Goal: Information Seeking & Learning: Learn about a topic

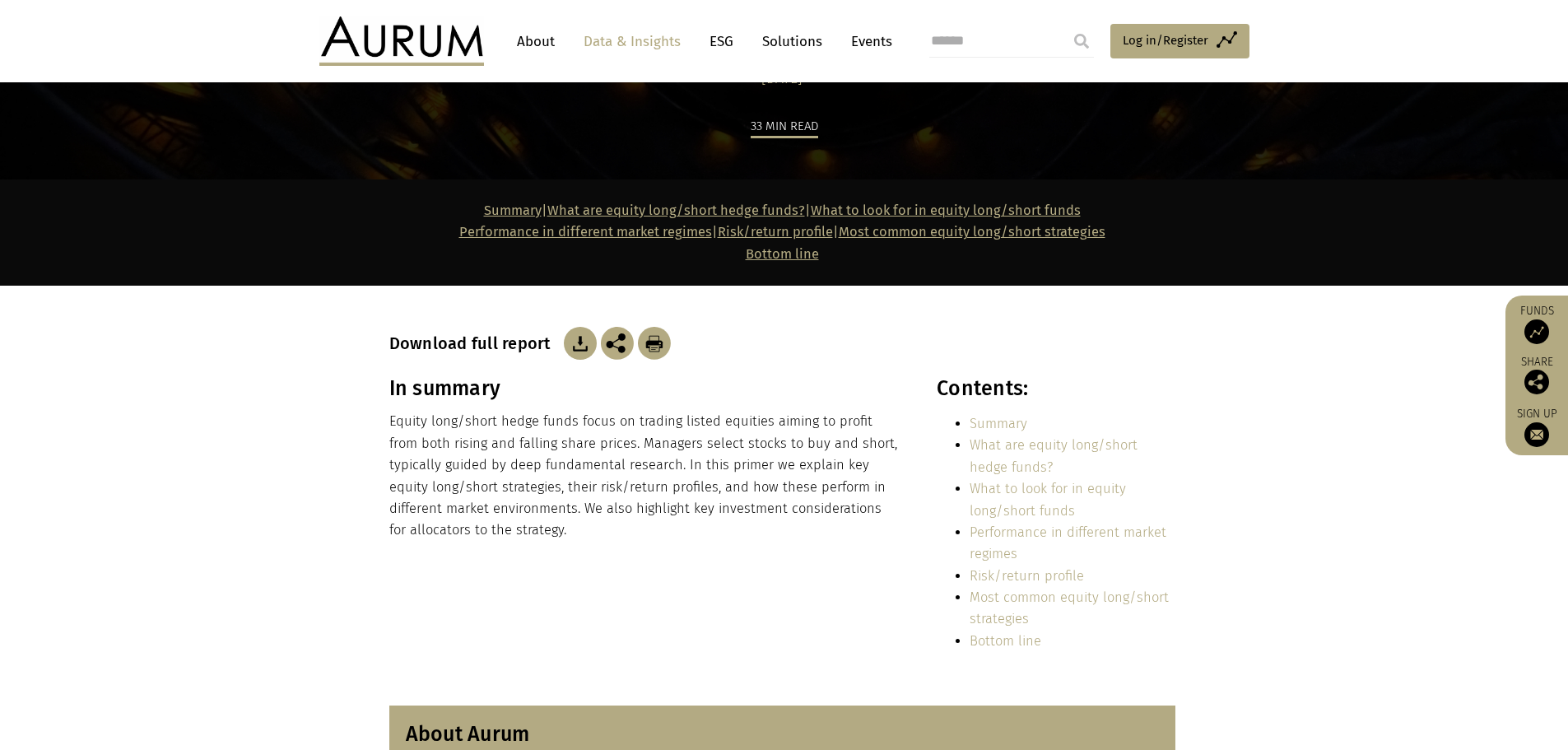
click at [642, 503] on p "Equity long/short hedge funds focus on trading listed equities aiming to profit…" at bounding box center [645, 475] width 511 height 130
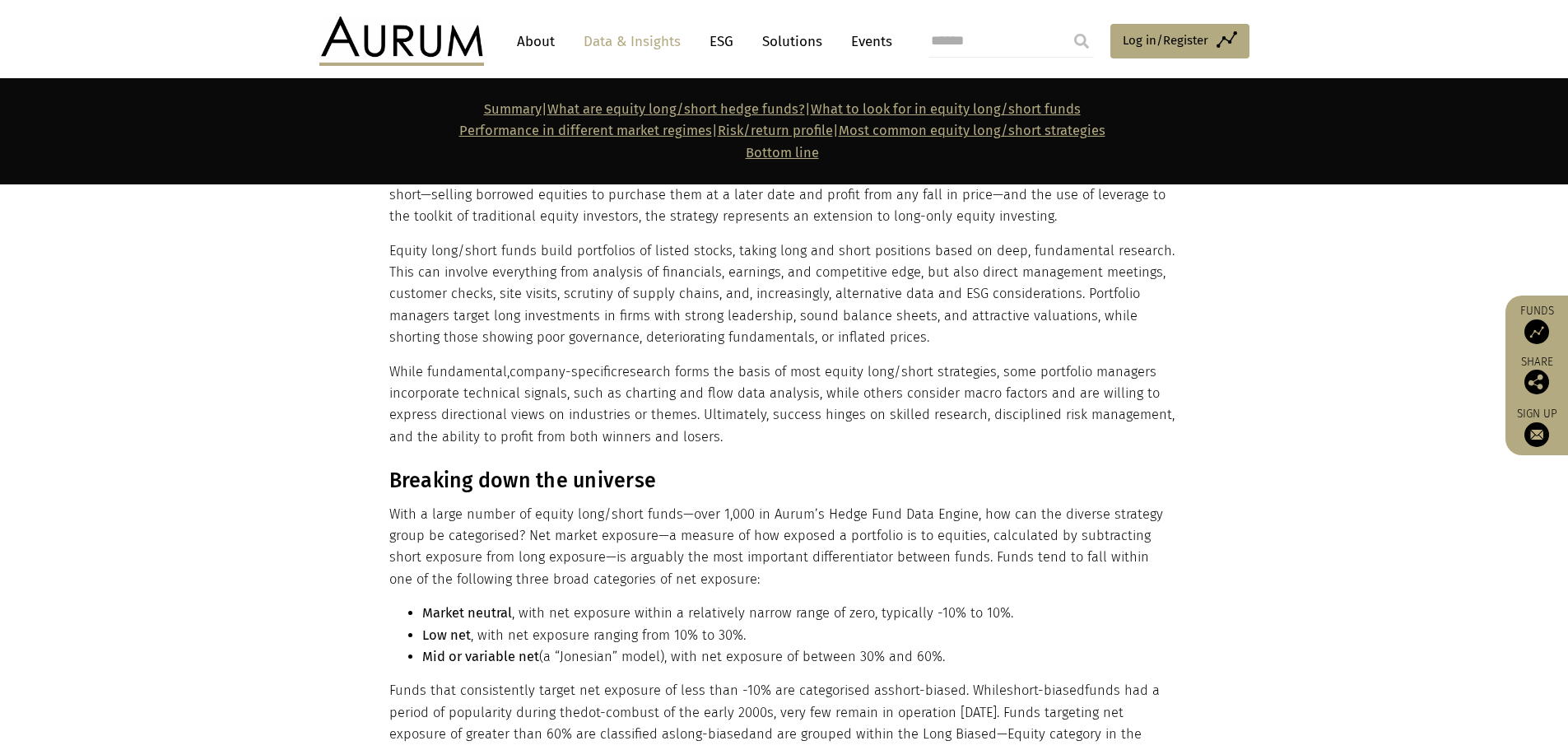
scroll to position [1481, 0]
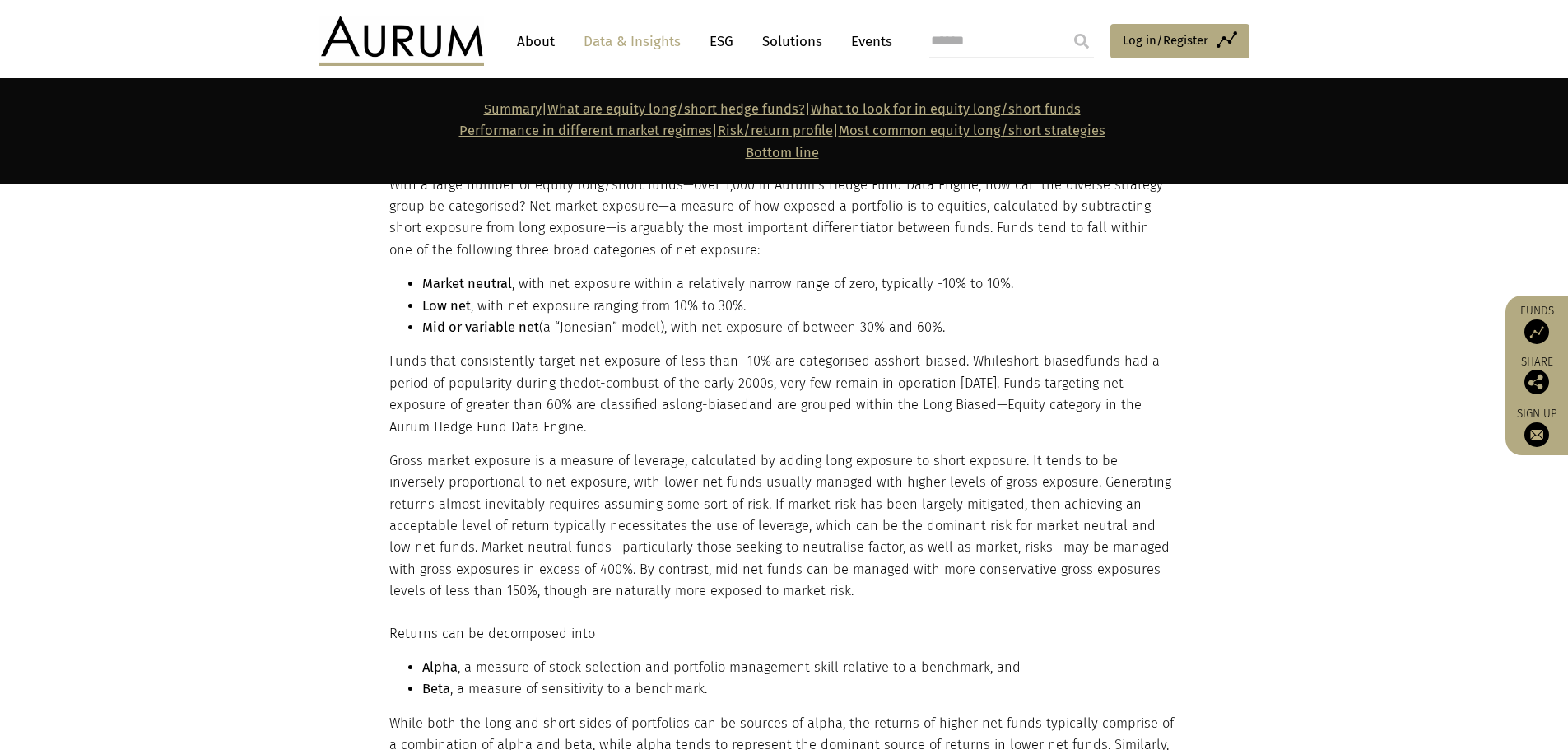
click at [427, 299] on strong "Low net" at bounding box center [446, 306] width 49 height 16
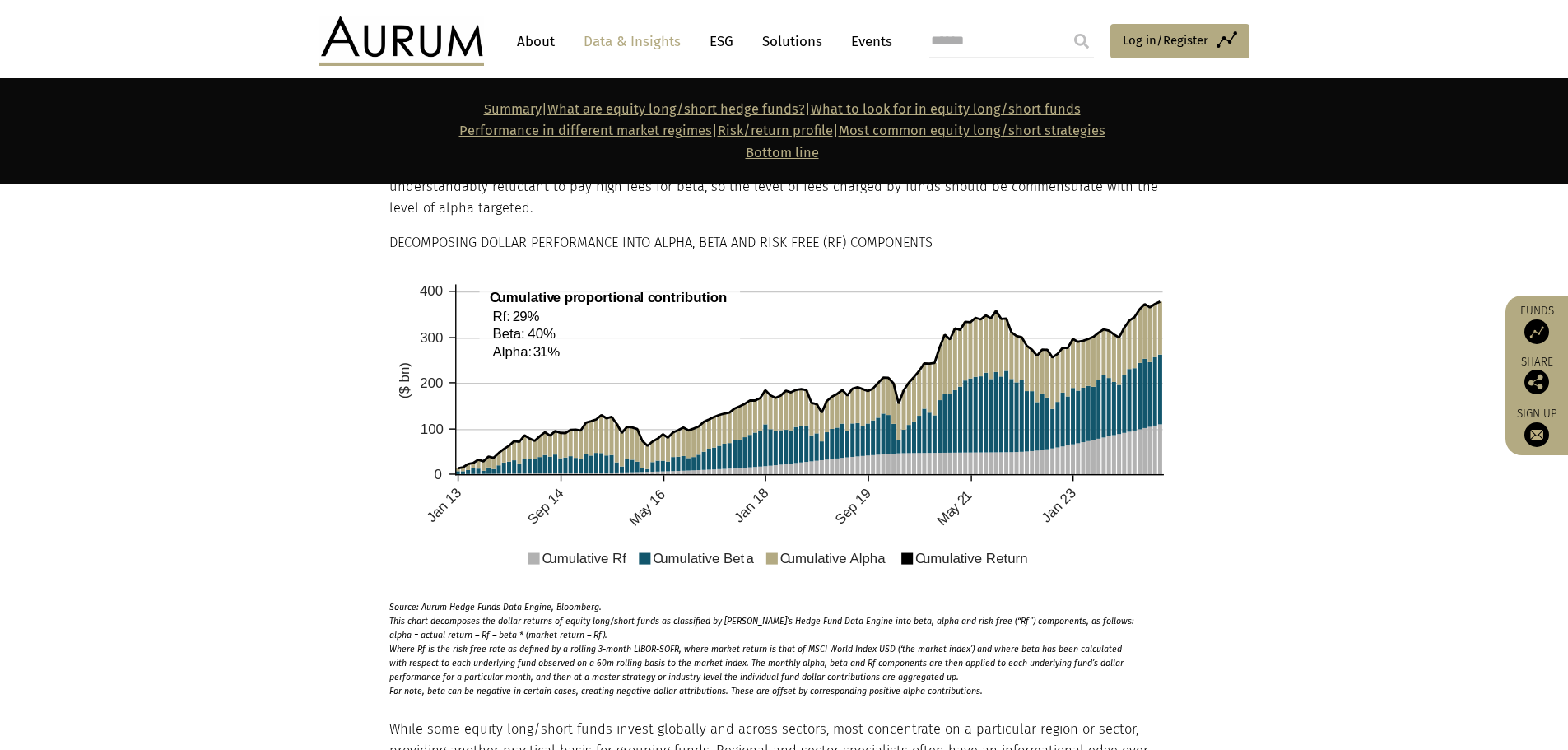
scroll to position [2139, 0]
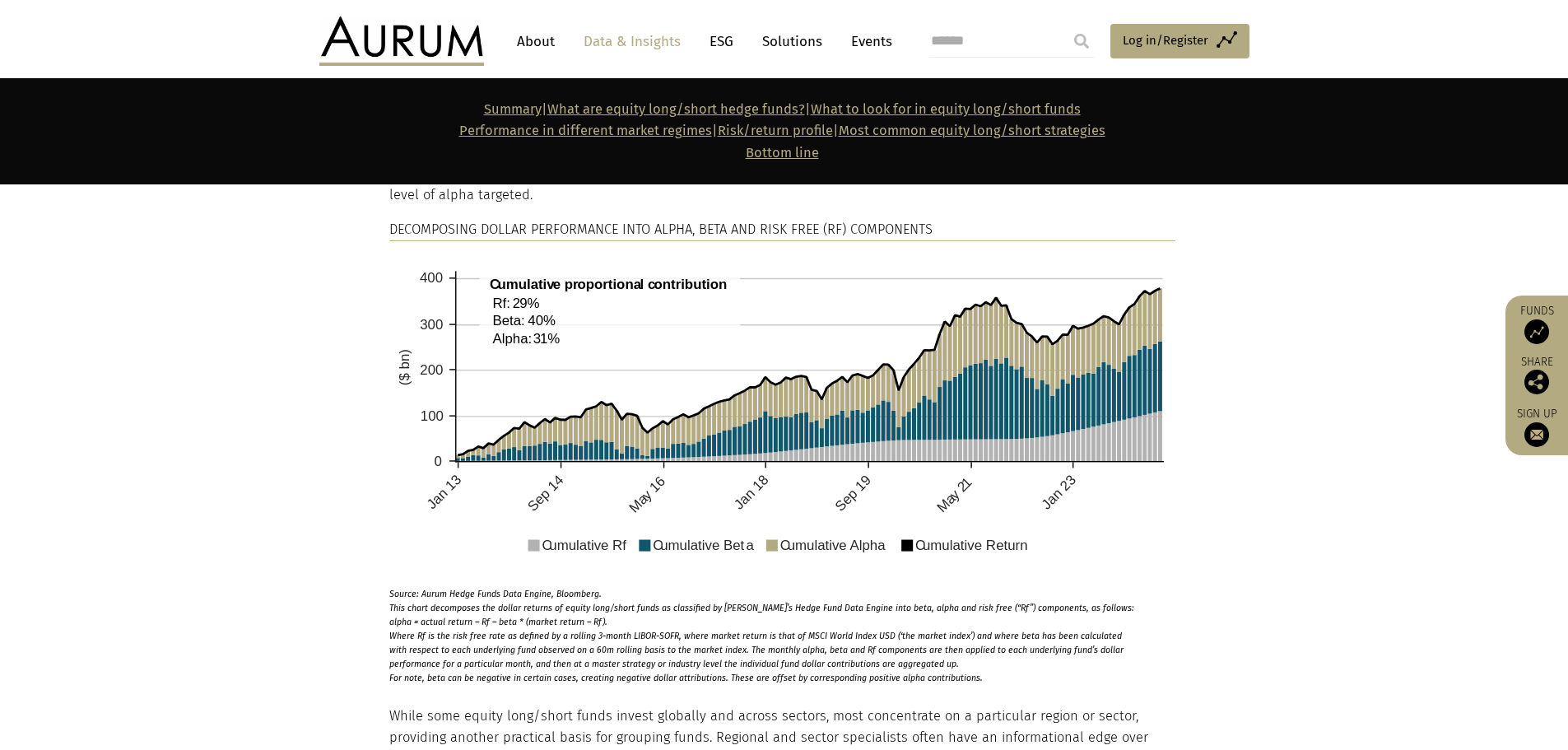
click at [321, 373] on section "Returns can be decomposed into Alpha , a measure of stock selection and portfol…" at bounding box center [784, 315] width 1568 height 741
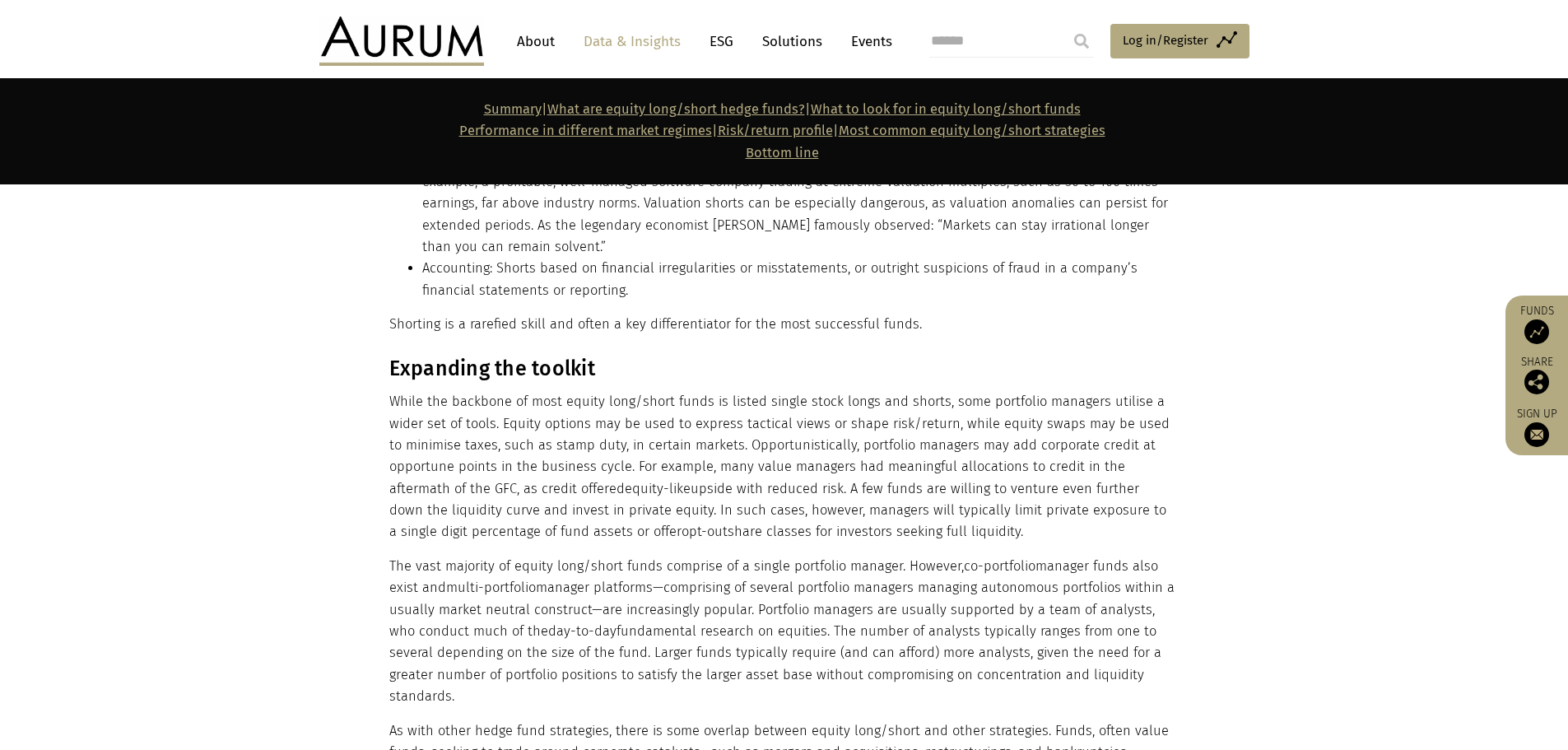
scroll to position [4773, 0]
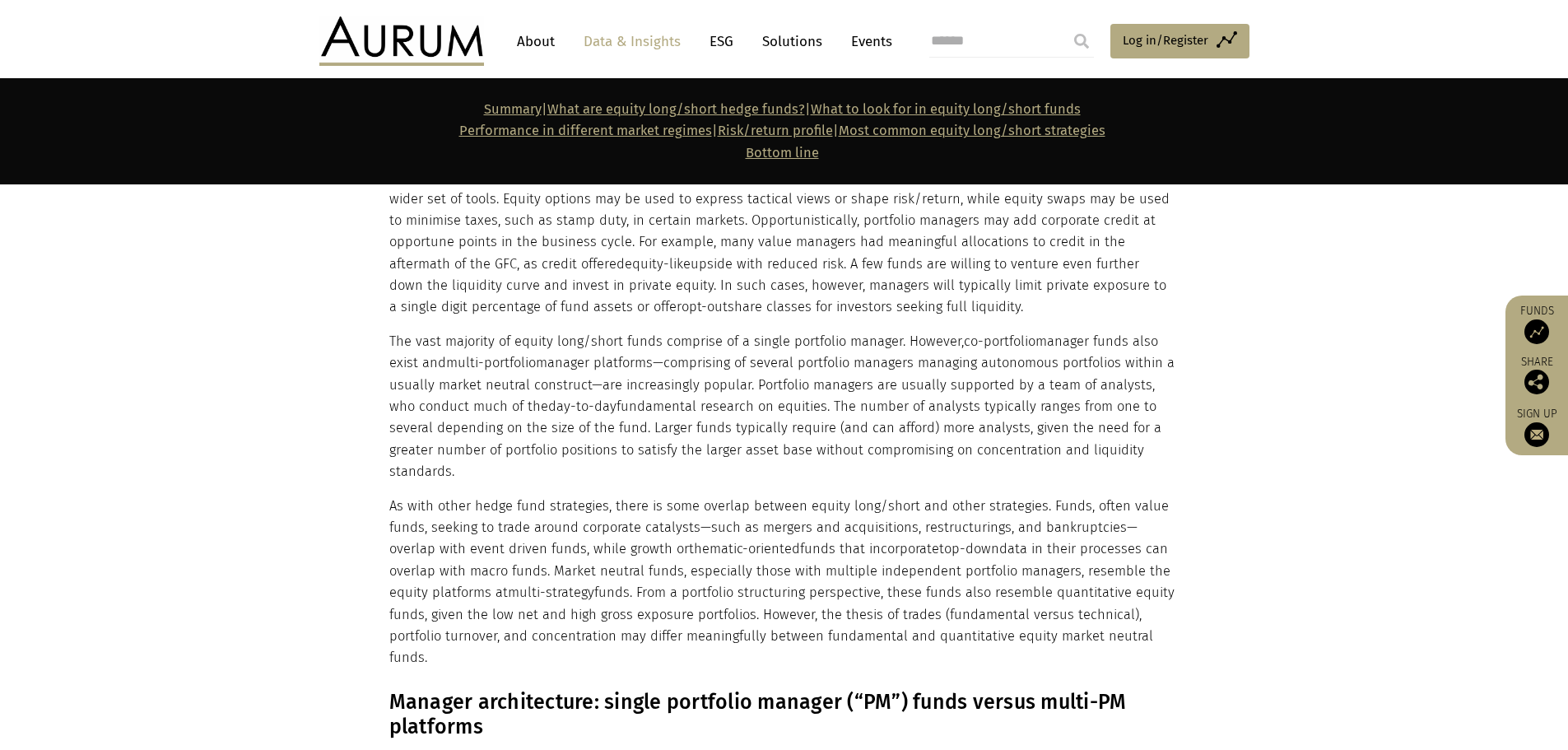
click at [575, 522] on p "As with other hedge fund strategies, there is some overlap between equity long/…" at bounding box center [782, 582] width 786 height 174
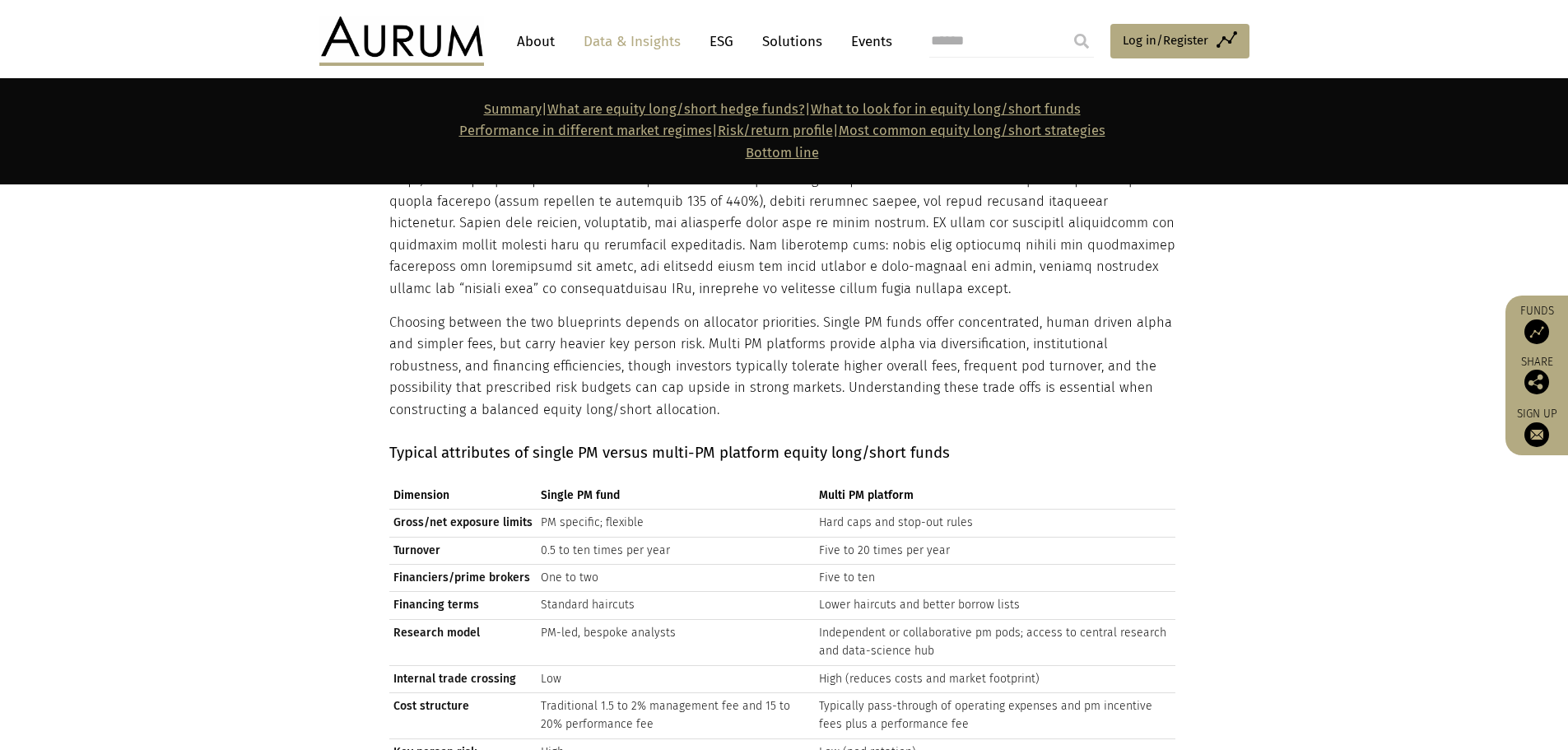
scroll to position [5759, 0]
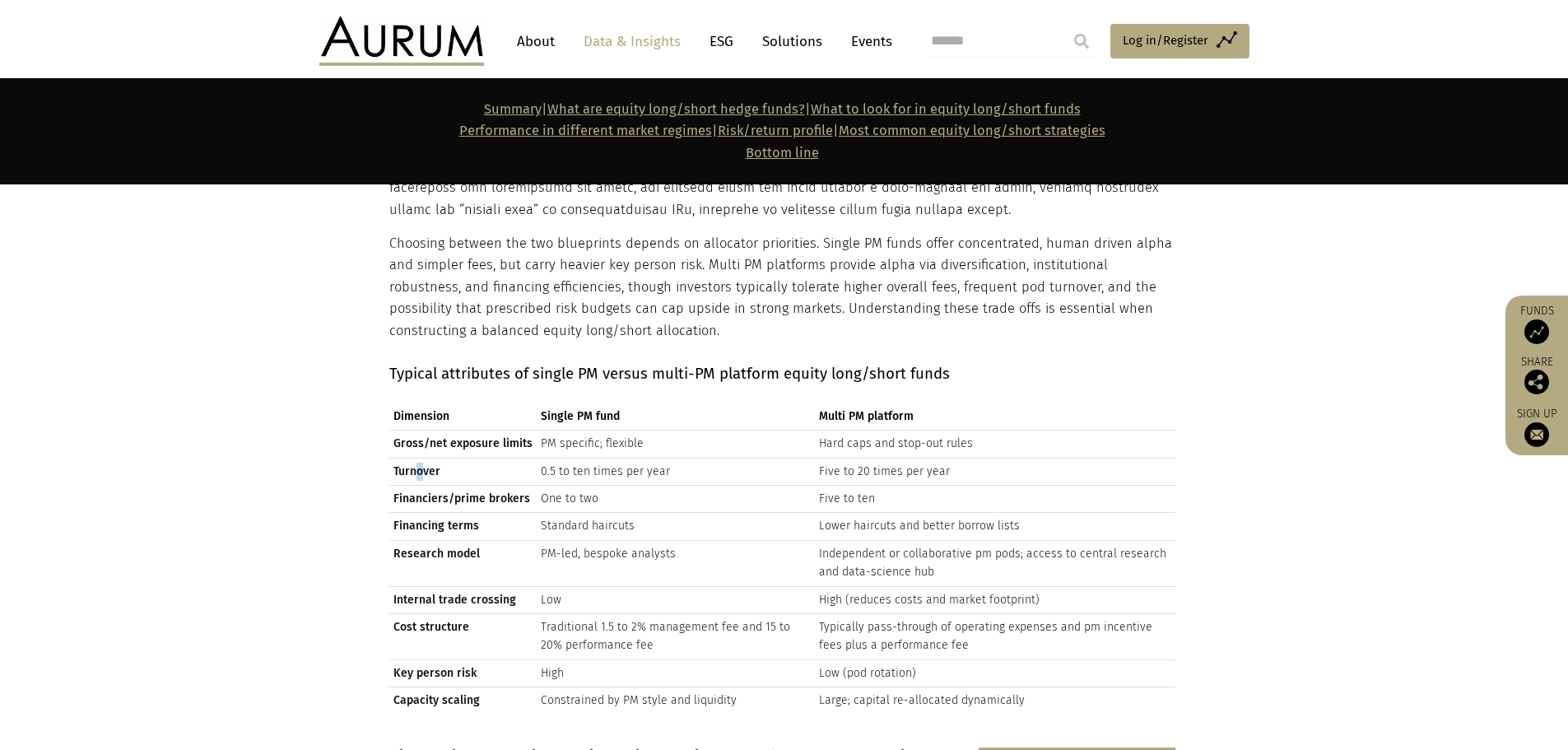
click at [420, 457] on td "Turnover" at bounding box center [462, 470] width 147 height 27
click at [822, 485] on td "Five to ten" at bounding box center [995, 498] width 361 height 27
drag, startPoint x: 817, startPoint y: 380, endPoint x: 851, endPoint y: 385, distance: 34.4
click at [851, 457] on td "Five to 20 times per year" at bounding box center [995, 470] width 361 height 27
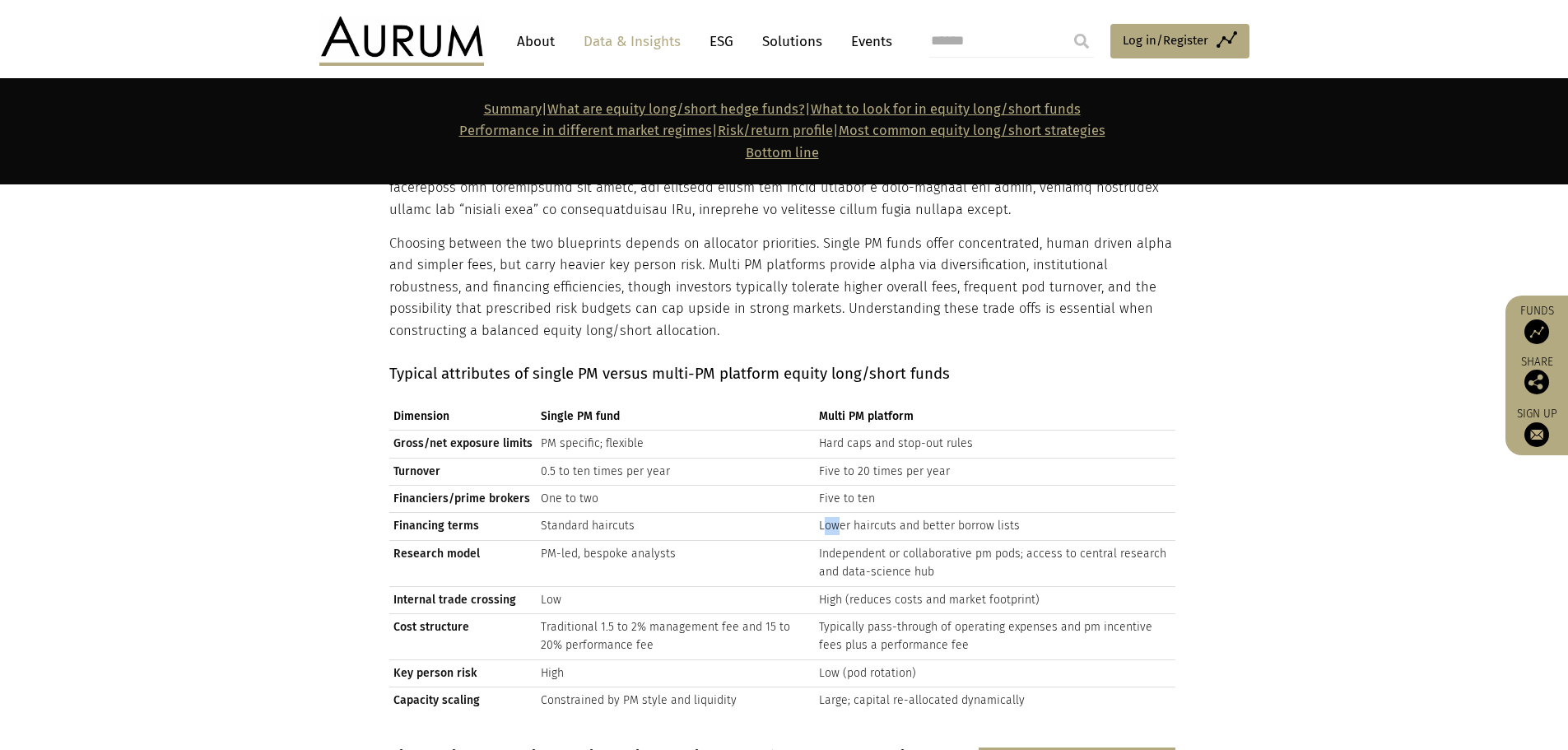
drag, startPoint x: 825, startPoint y: 439, endPoint x: 835, endPoint y: 442, distance: 10.4
click at [835, 512] on td "Lower haircuts and better borrow lists" at bounding box center [995, 525] width 361 height 27
click at [842, 512] on td "Lower haircuts and better borrow lists" at bounding box center [995, 525] width 361 height 27
click at [831, 687] on td "Large; capital re-allocated dynamically" at bounding box center [995, 700] width 361 height 27
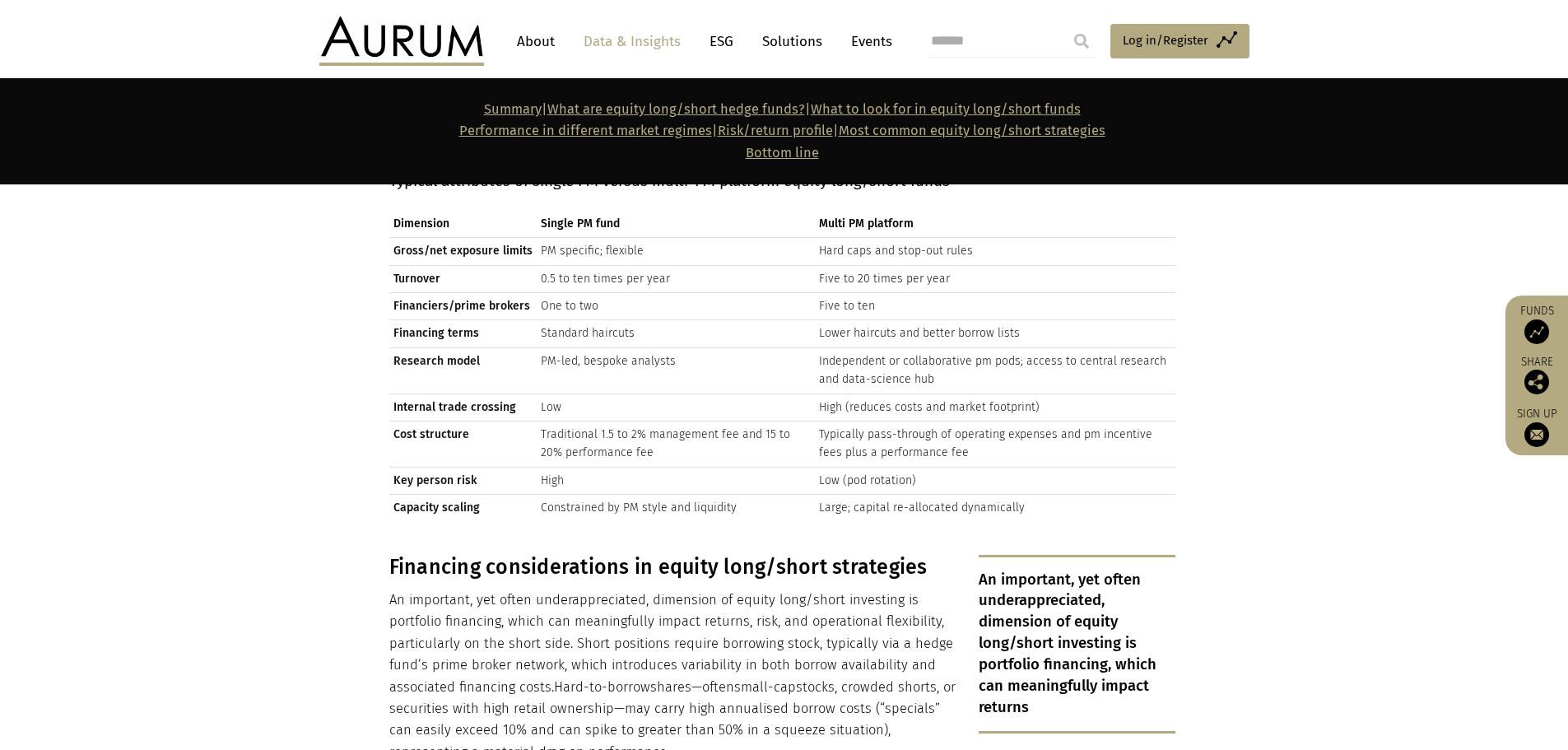
scroll to position [6254, 0]
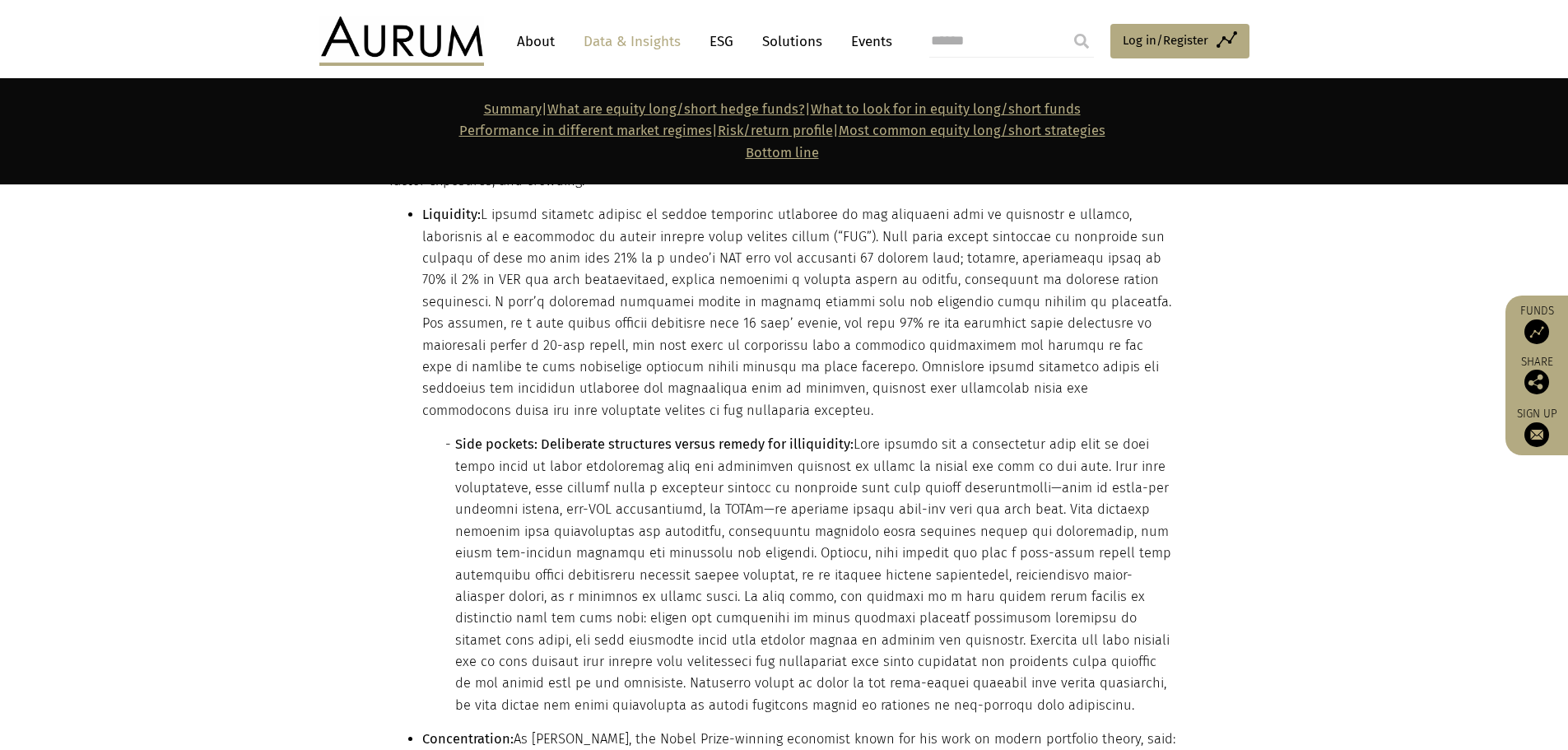
scroll to position [7405, 0]
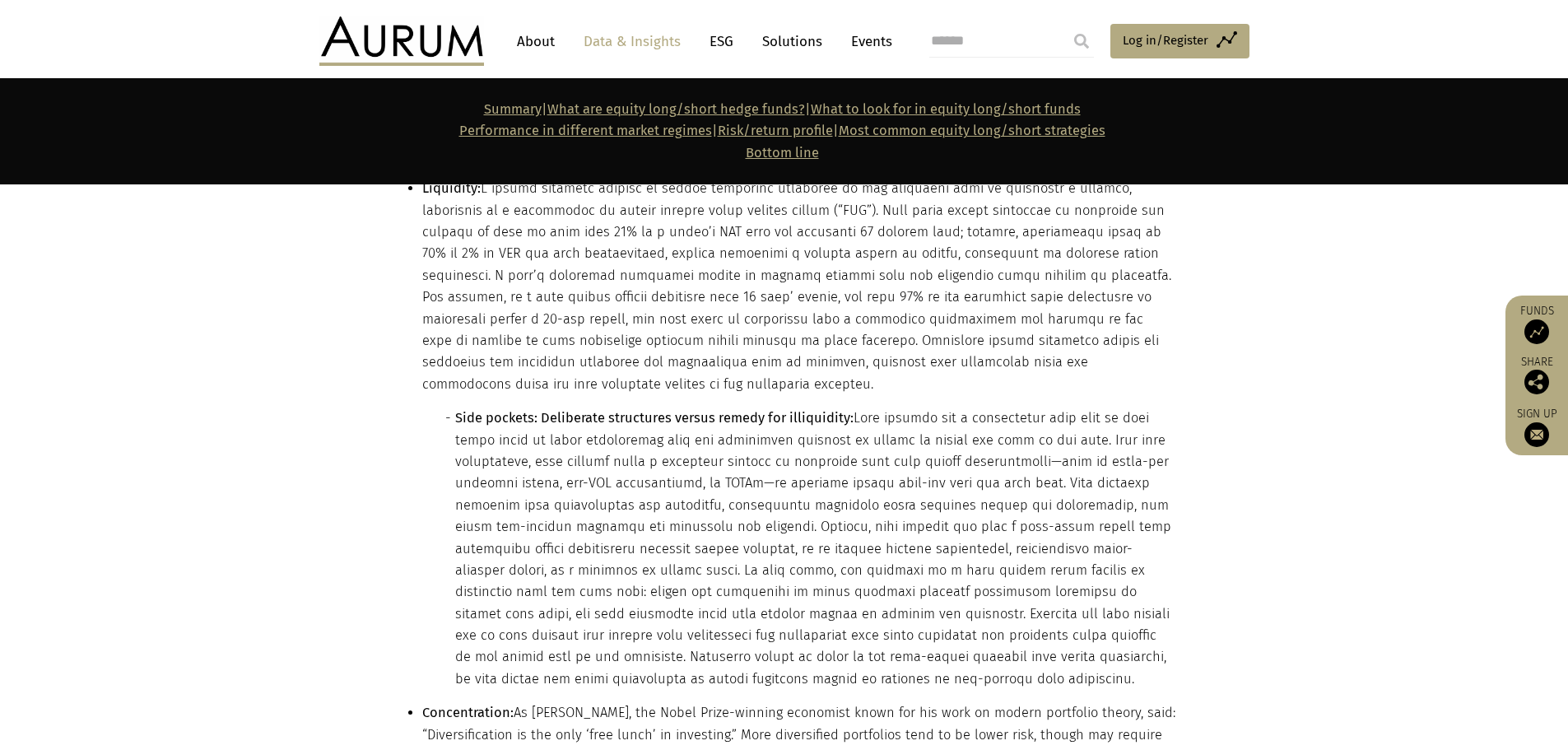
click at [782, 702] on li "Concentration: As [PERSON_NAME], the Nobel Prize-winning economist known for hi…" at bounding box center [799, 745] width 753 height 87
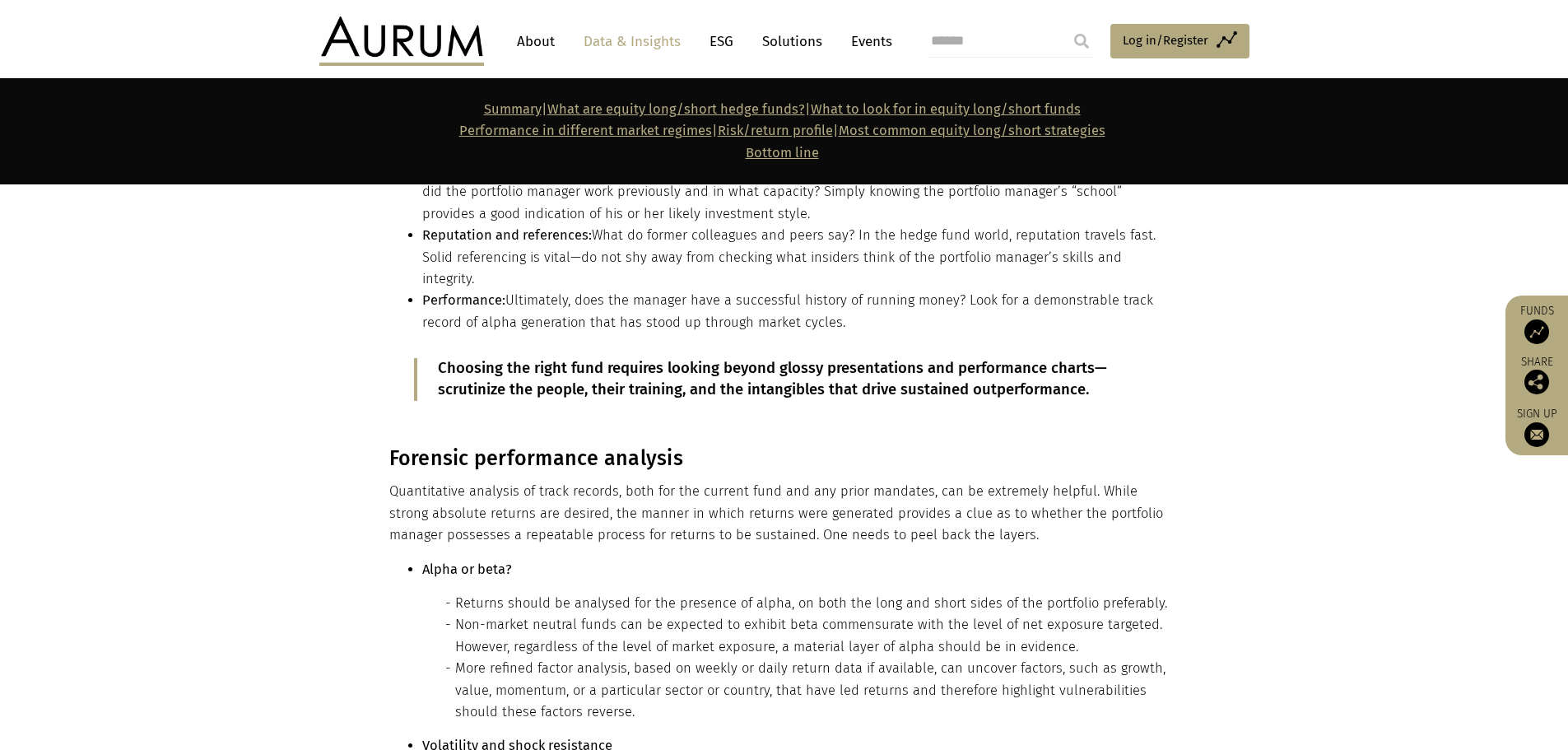
scroll to position [9051, 0]
click at [599, 613] on li "Non-market neutral funds can be expected to exhibit beta commensurate with the …" at bounding box center [815, 635] width 720 height 44
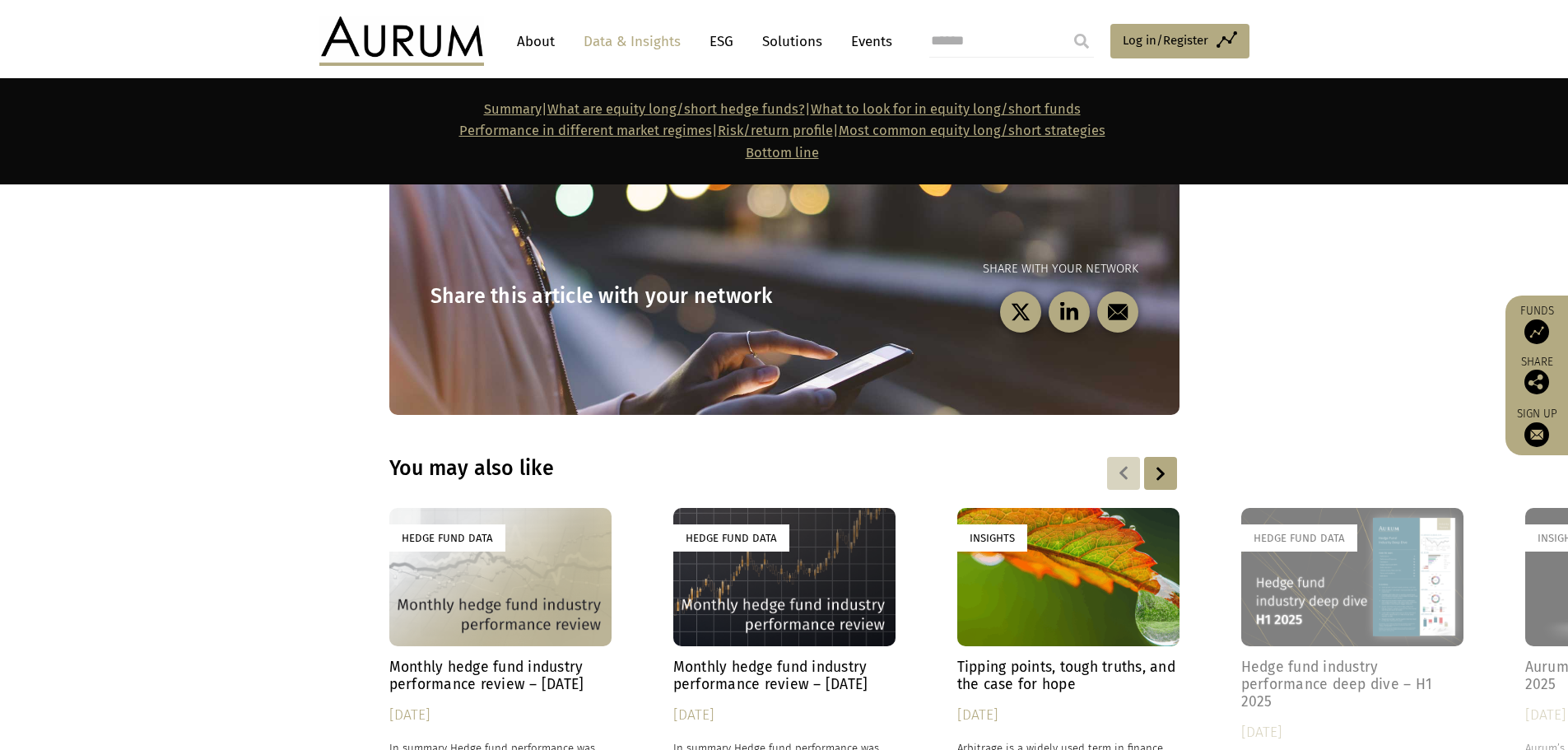
scroll to position [16771, 0]
